Goal: Task Accomplishment & Management: Complete application form

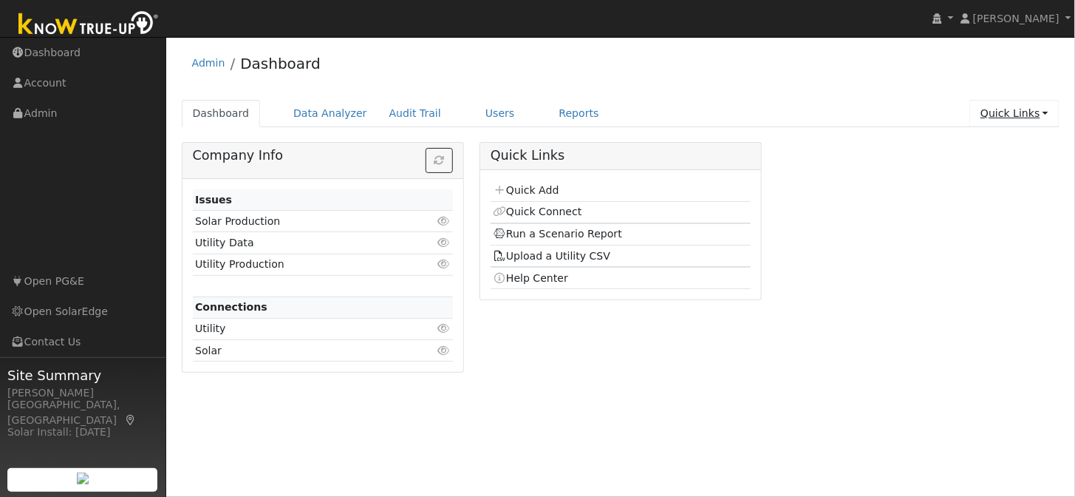
click at [1025, 107] on link "Quick Links" at bounding box center [1015, 113] width 90 height 27
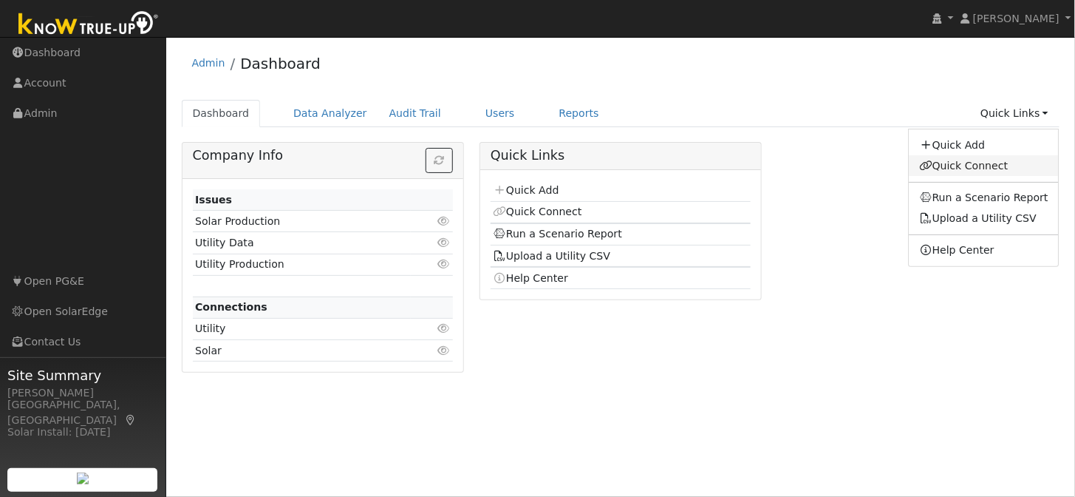
click at [992, 168] on link "Quick Connect" at bounding box center [984, 165] width 150 height 21
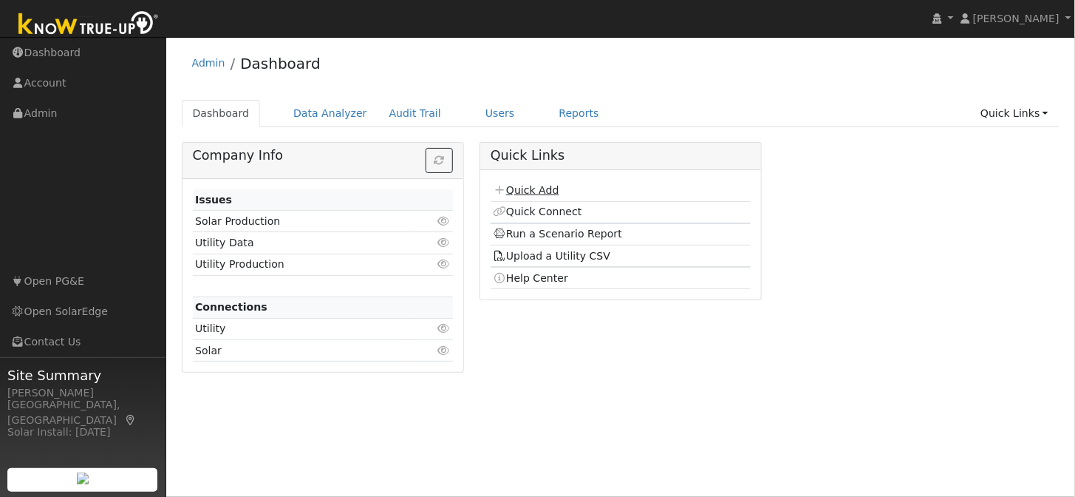
click at [537, 193] on link "Quick Add" at bounding box center [526, 190] width 66 height 12
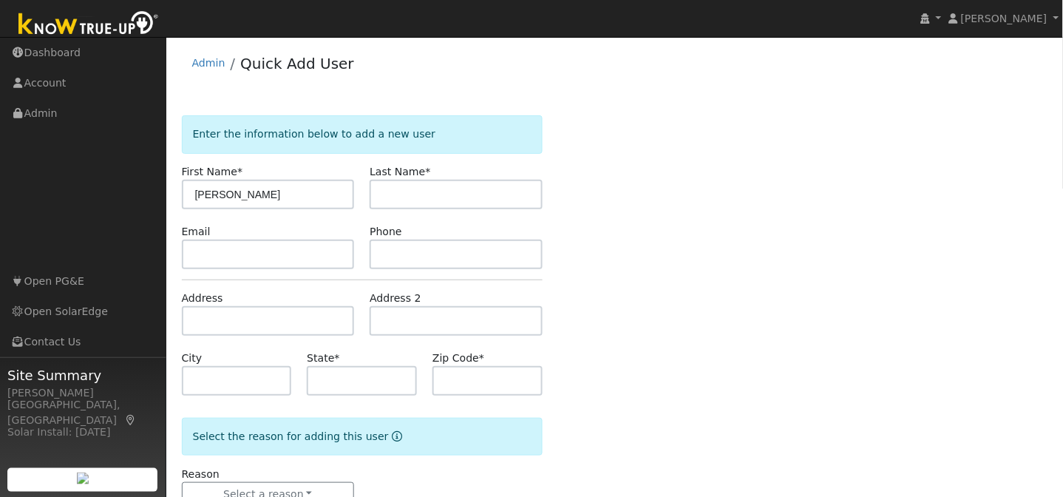
type input "Sandra"
type input "Johnson"
click at [225, 256] on input "text" at bounding box center [268, 254] width 173 height 30
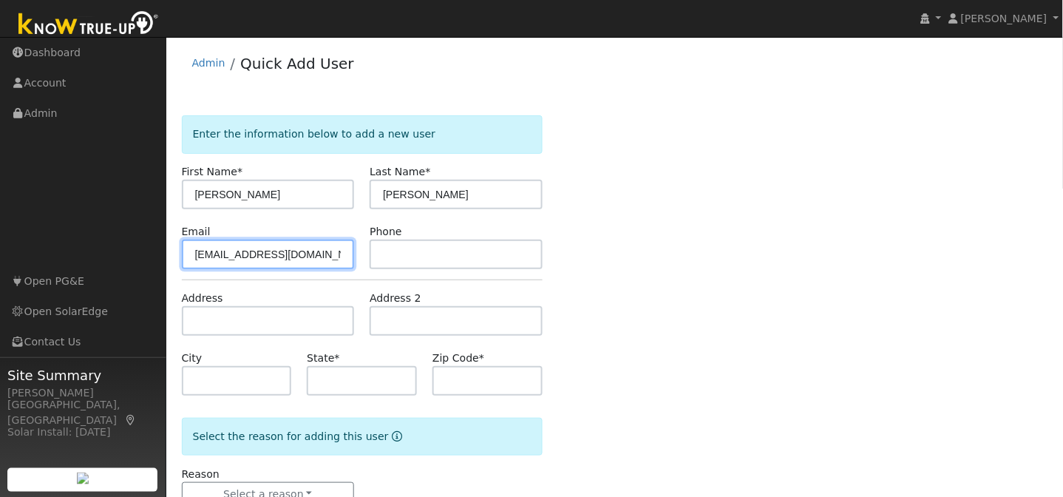
type input "dansan.2@sbcglobal.net"
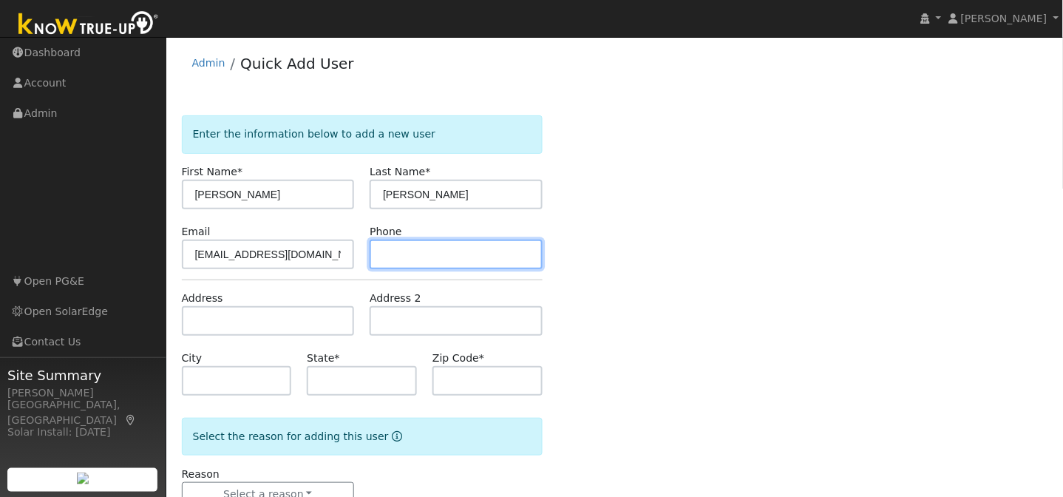
click at [409, 259] on input "text" at bounding box center [456, 254] width 173 height 30
type input "559-801-3285"
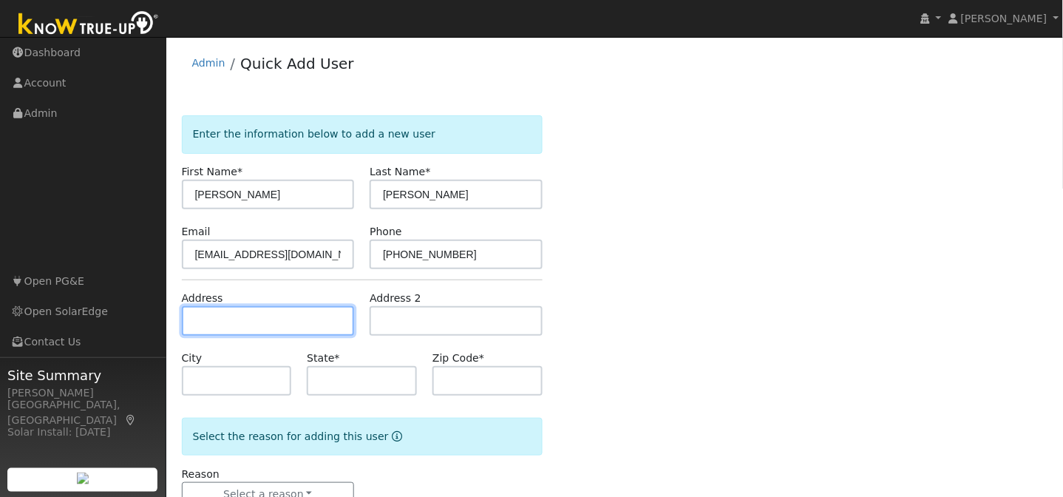
click at [242, 318] on input "text" at bounding box center [268, 321] width 173 height 30
type input "548 East Fremont Avenue"
type input "Fresno"
type input "CA"
type input "93710"
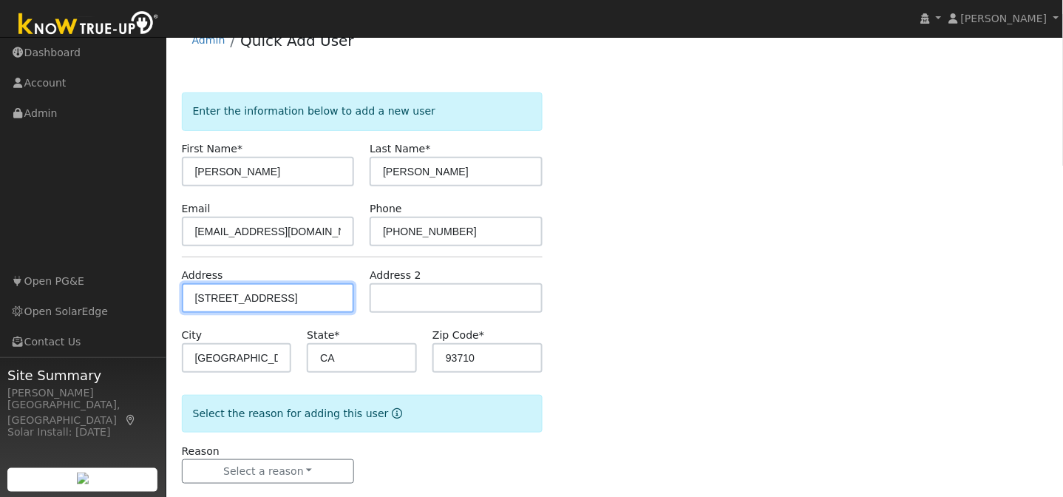
scroll to position [47, 0]
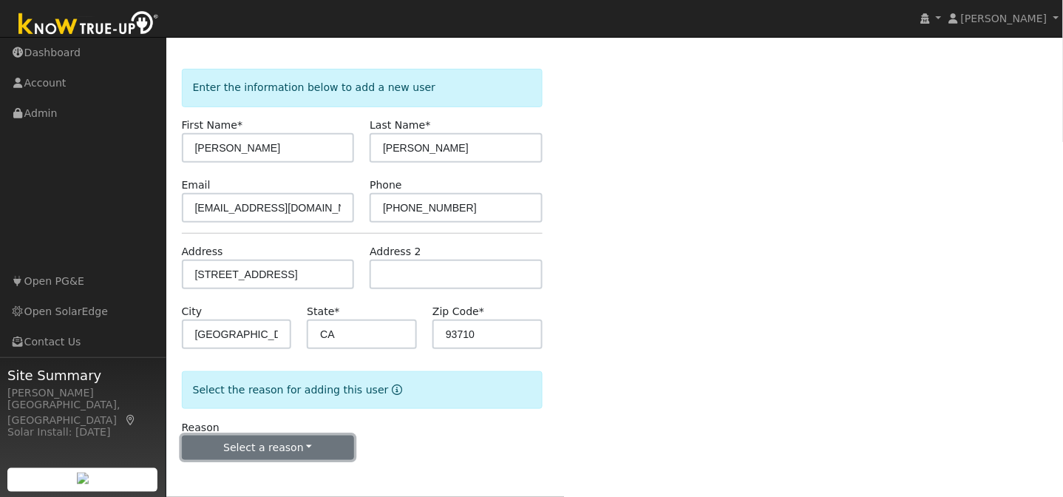
click at [302, 437] on button "Select a reason" at bounding box center [268, 447] width 173 height 25
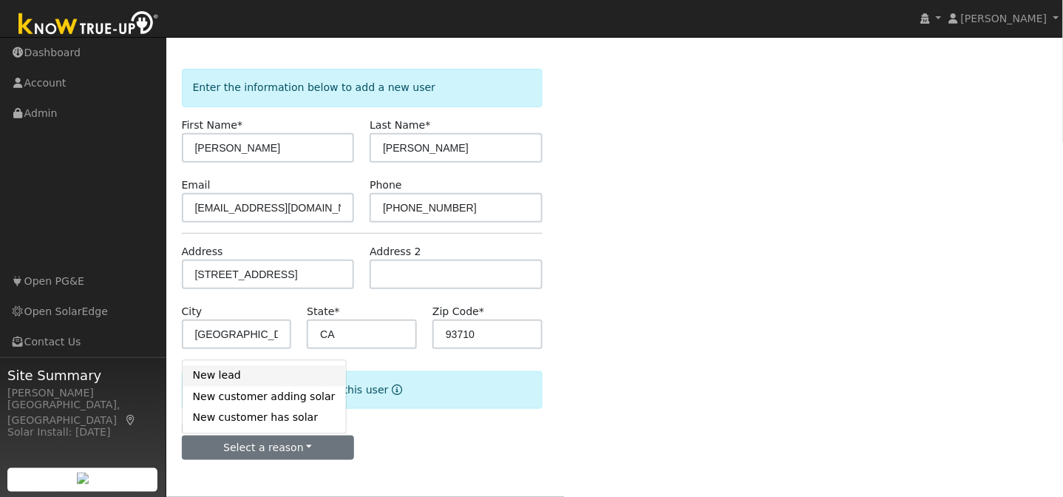
click at [233, 378] on link "New lead" at bounding box center [264, 376] width 163 height 21
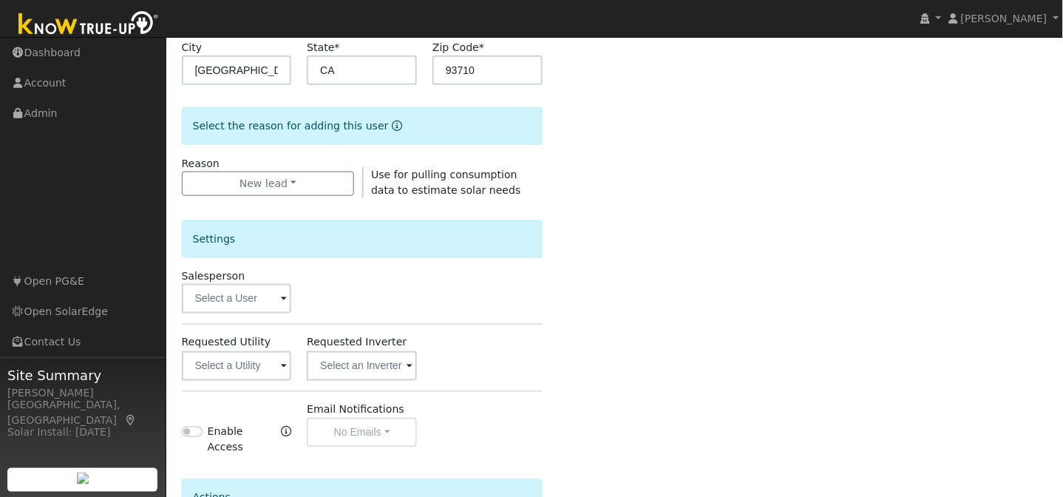
scroll to position [312, 0]
click at [286, 365] on span at bounding box center [284, 365] width 6 height 17
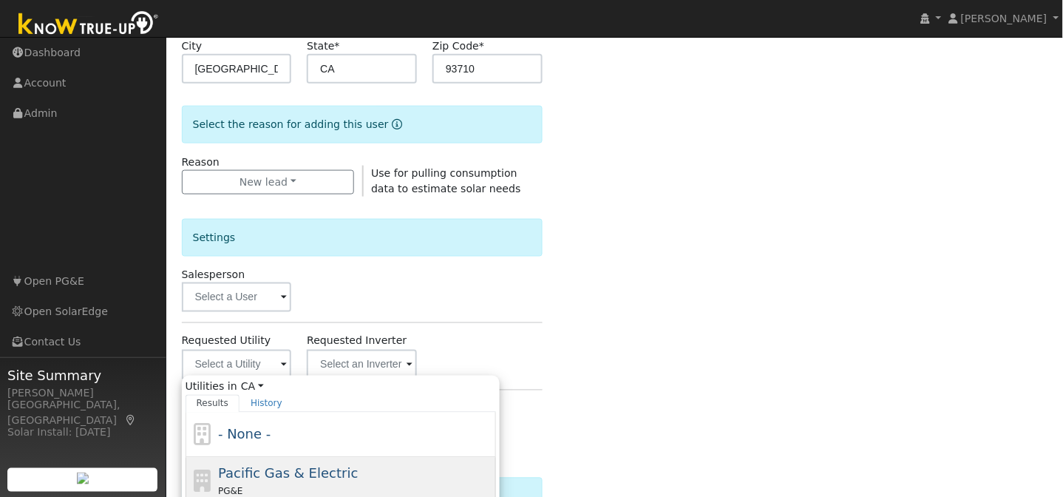
click at [253, 477] on span "Pacific Gas & Electric" at bounding box center [288, 474] width 140 height 16
type input "Pacific Gas & Electric"
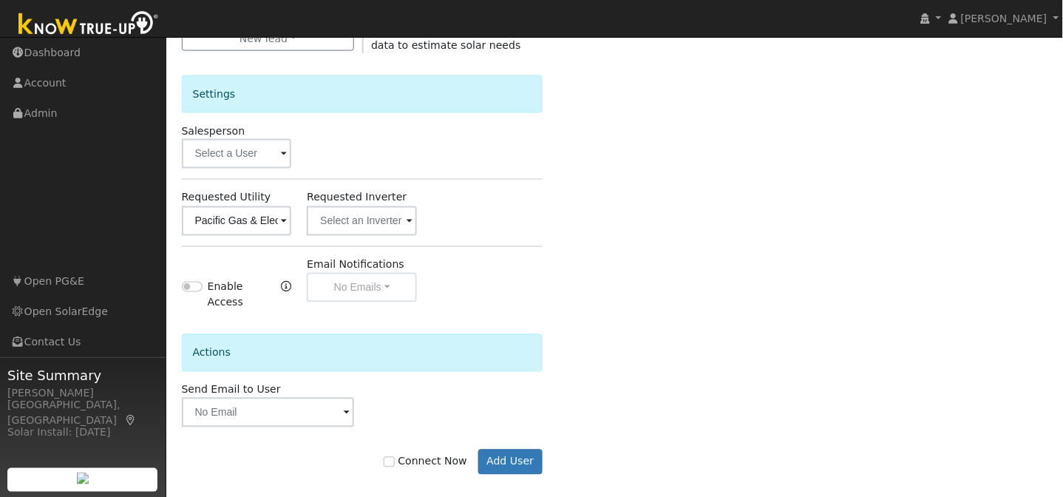
scroll to position [460, 0]
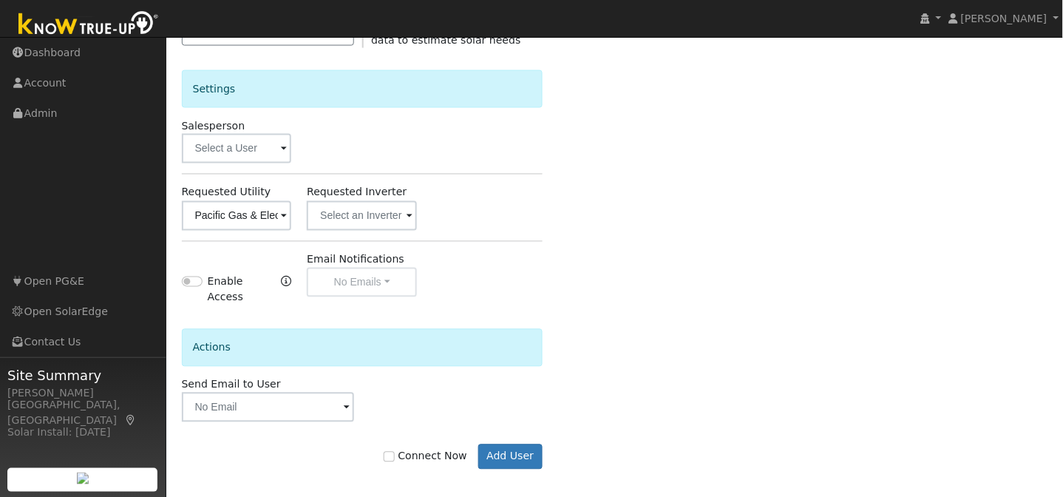
click at [446, 449] on label "Connect Now" at bounding box center [425, 457] width 83 height 16
click at [394, 452] on input "Connect Now" at bounding box center [389, 457] width 10 height 10
checkbox input "true"
click at [505, 448] on button "Add User" at bounding box center [510, 456] width 64 height 25
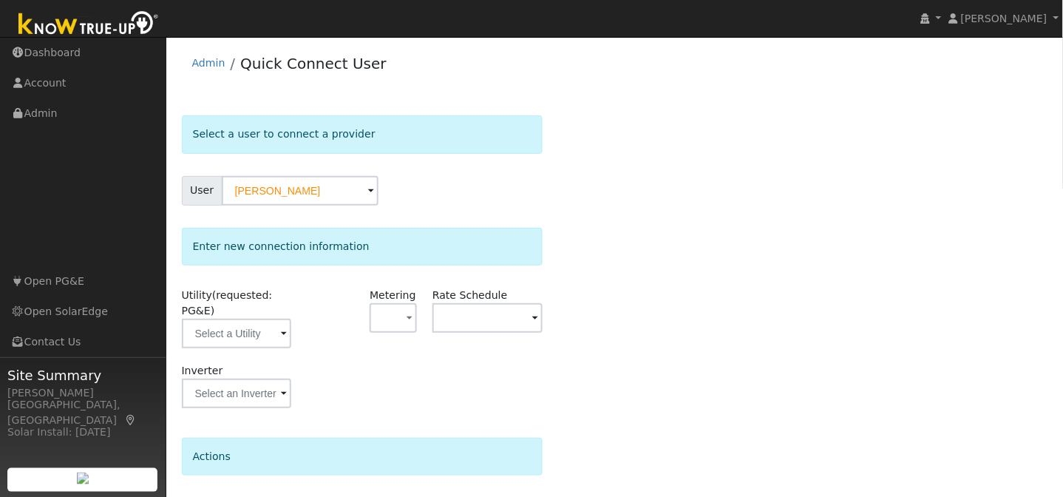
click at [285, 342] on span at bounding box center [284, 334] width 6 height 17
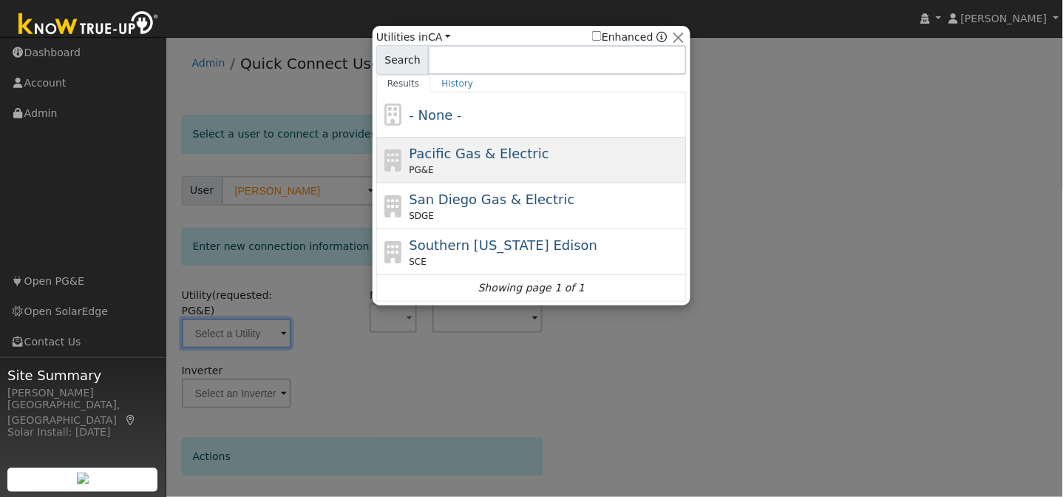
click at [460, 160] on span "Pacific Gas & Electric" at bounding box center [479, 154] width 140 height 16
type input "PG&E"
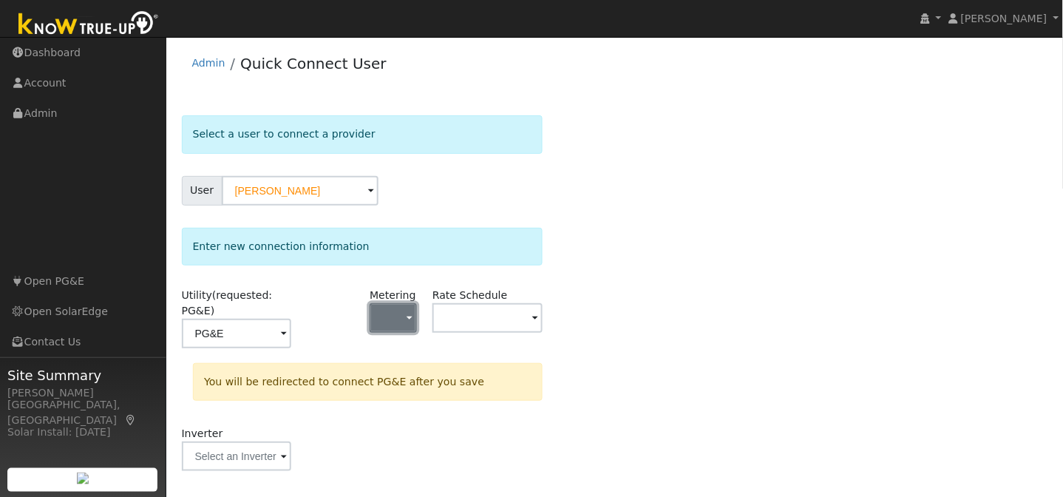
click at [412, 319] on span "button" at bounding box center [409, 319] width 6 height 16
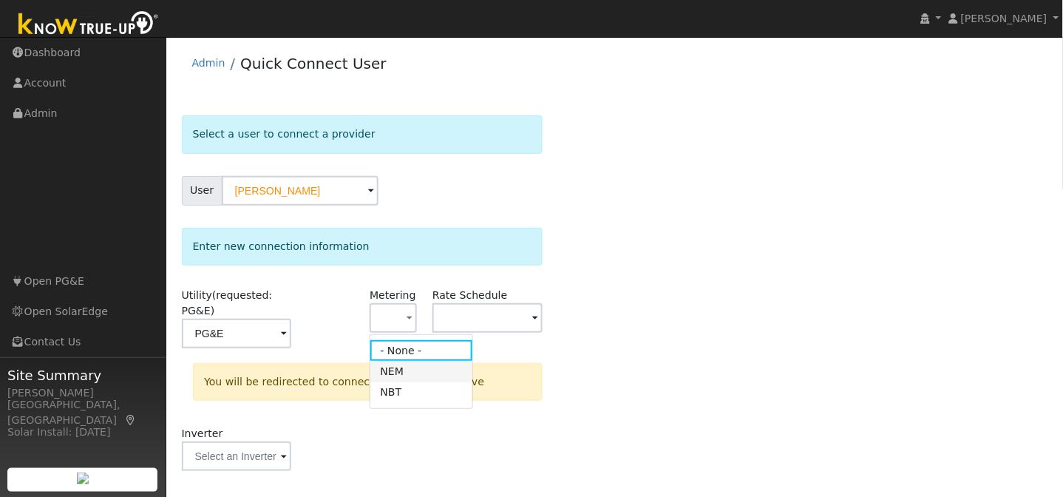
click at [393, 378] on link "NEM" at bounding box center [421, 371] width 103 height 21
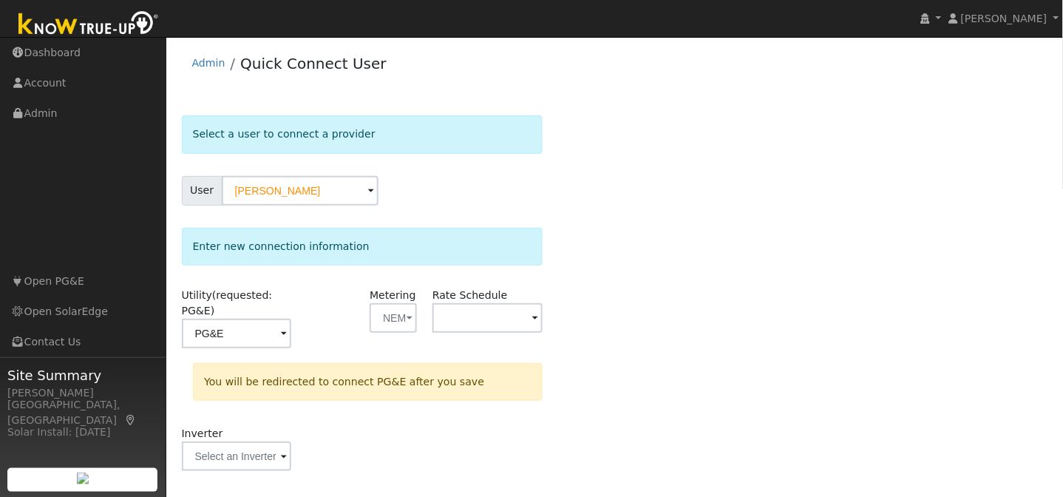
click at [287, 326] on span at bounding box center [284, 334] width 6 height 17
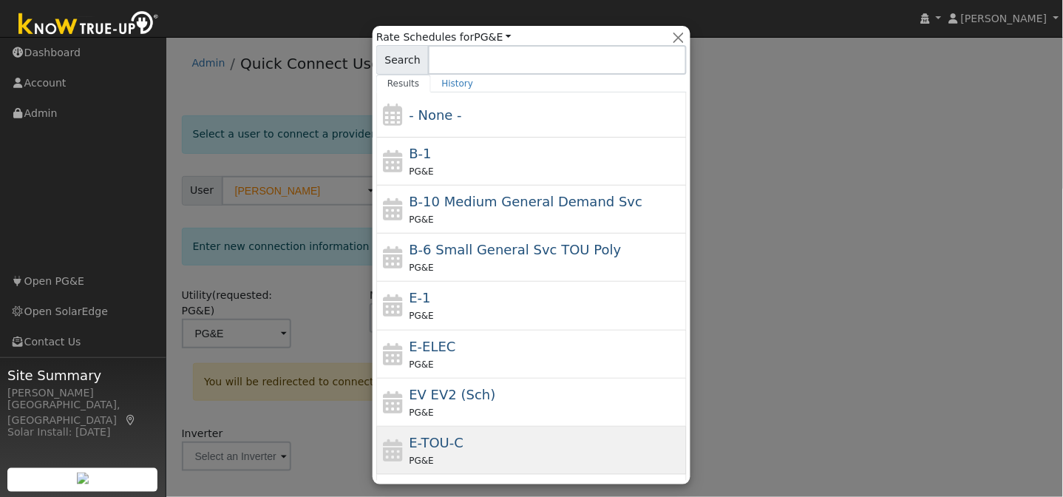
click at [488, 451] on div "E-TOU-C PG&E" at bounding box center [546, 449] width 274 height 35
type input "E-TOU-C"
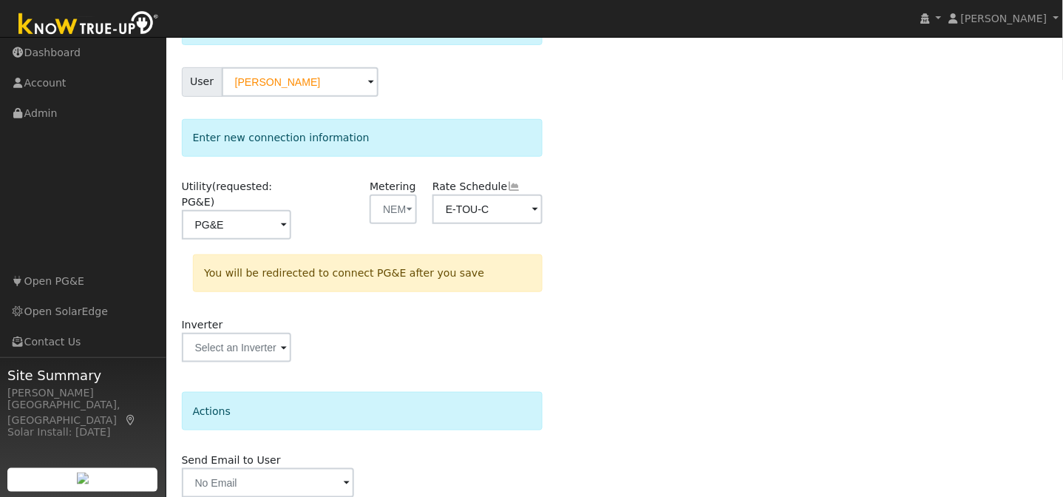
scroll to position [171, 0]
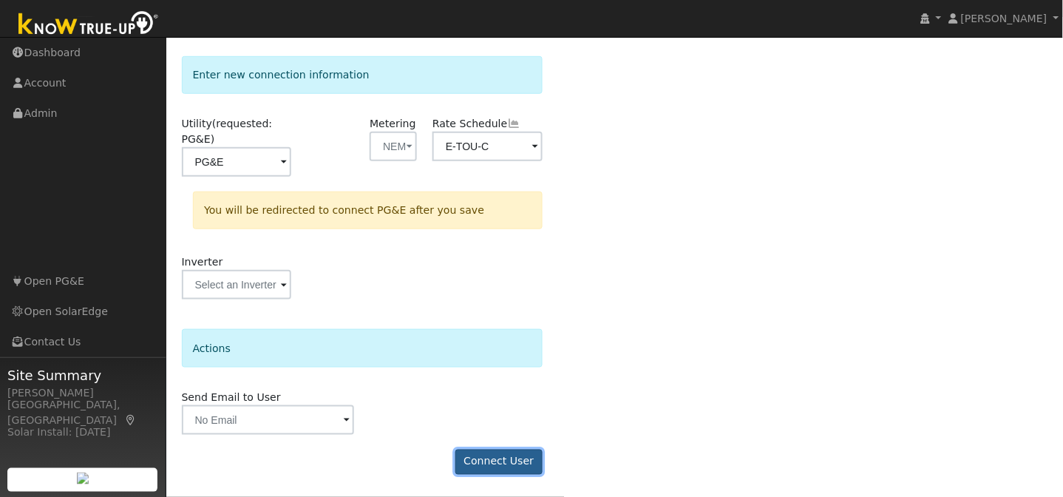
click at [512, 459] on button "Connect User" at bounding box center [498, 461] width 87 height 25
